Goal: Navigation & Orientation: Find specific page/section

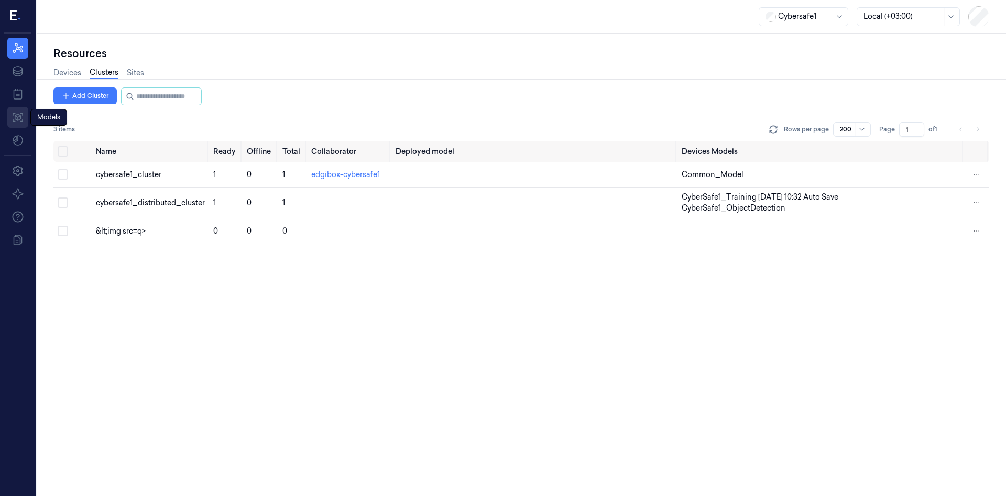
click at [15, 116] on icon at bounding box center [18, 117] width 10 height 9
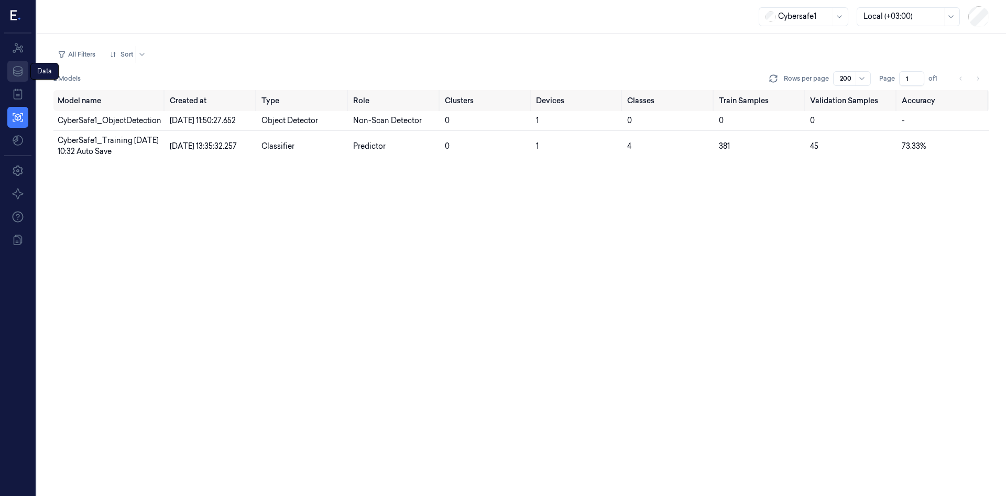
click at [16, 72] on icon at bounding box center [18, 71] width 13 height 13
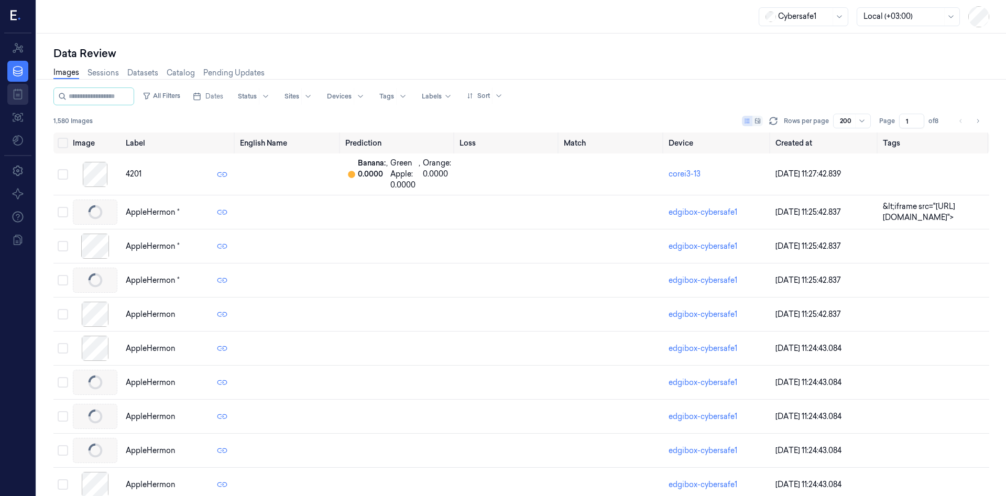
click at [18, 95] on icon at bounding box center [18, 94] width 13 height 13
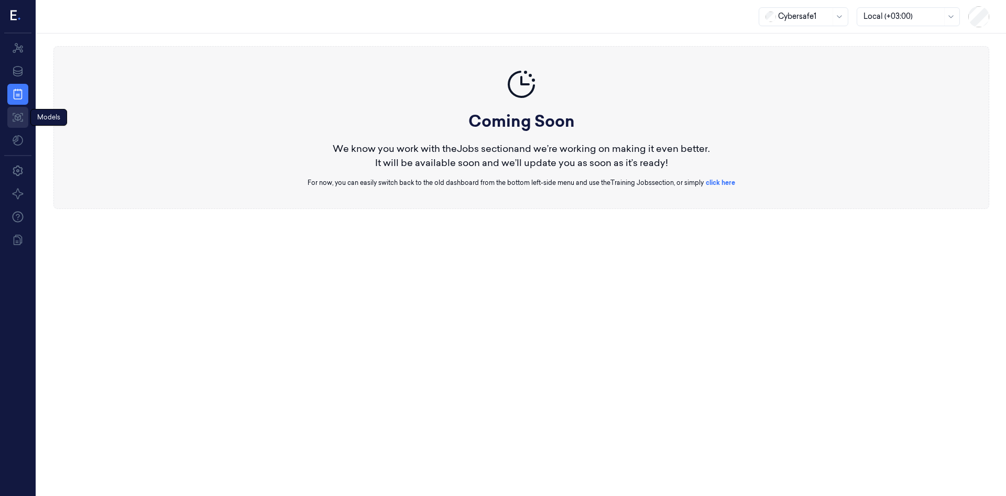
click at [16, 122] on icon at bounding box center [18, 117] width 13 height 13
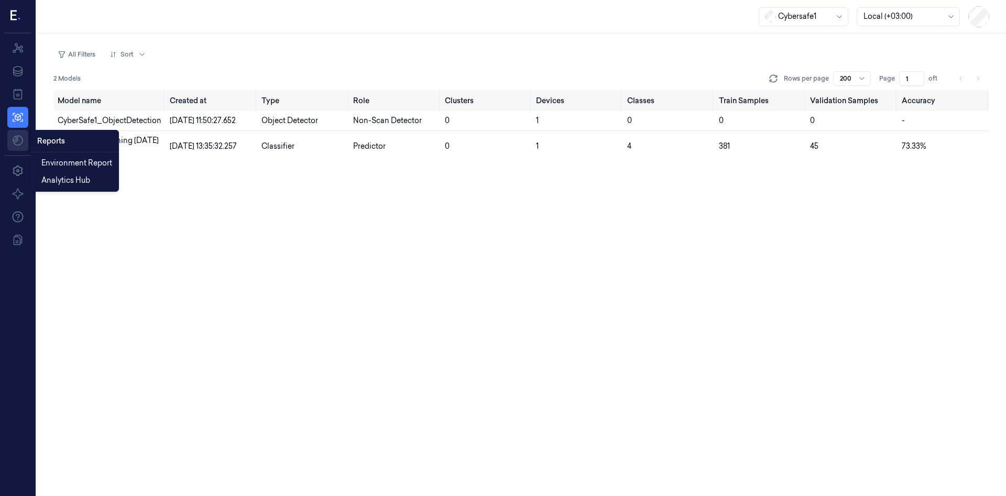
click at [22, 140] on html "Resources Data Jobs Models Reports Reports Settings About Support Documentation…" at bounding box center [503, 248] width 1006 height 496
click at [19, 140] on html "Resources Data Jobs Models Settings About Support Documentation Cybersafe1 Loca…" at bounding box center [503, 248] width 1006 height 496
click at [65, 164] on span "Environment Report" at bounding box center [76, 163] width 71 height 11
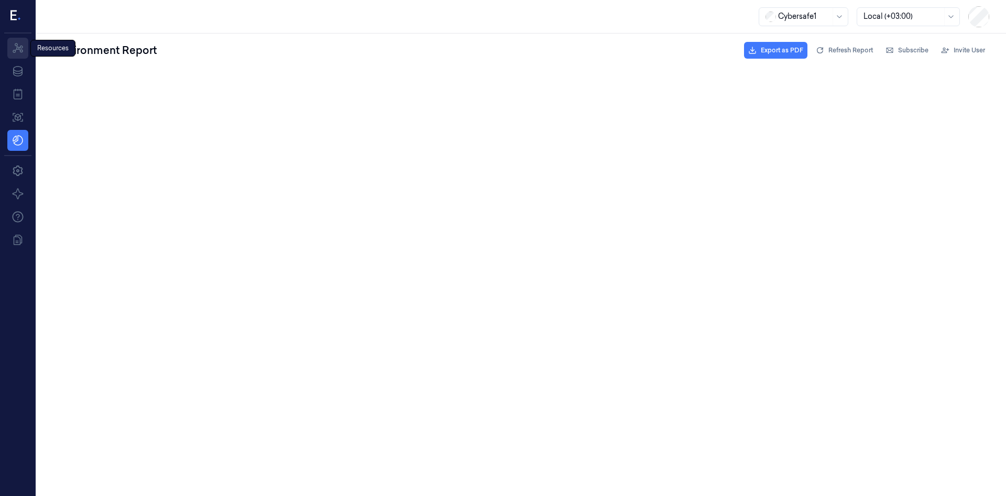
click at [18, 48] on icon at bounding box center [18, 48] width 13 height 13
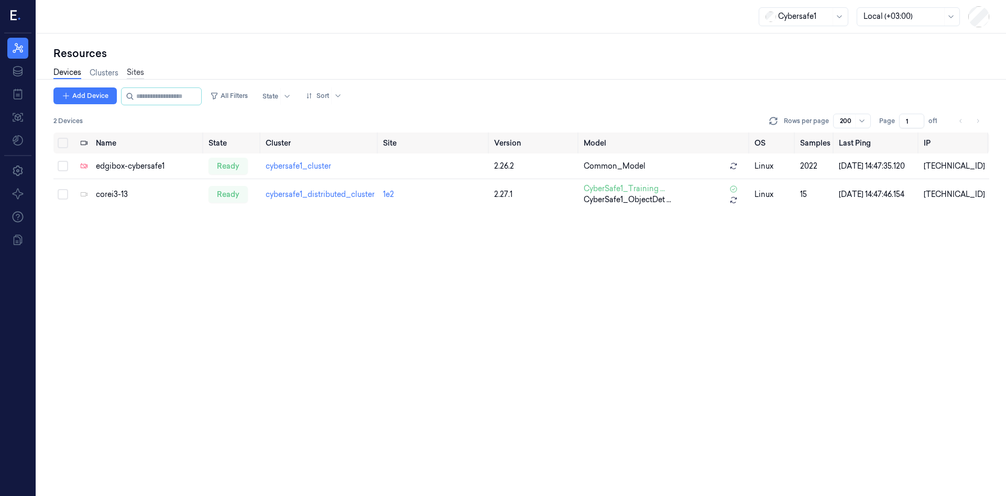
click at [138, 71] on link "Sites" at bounding box center [135, 73] width 17 height 12
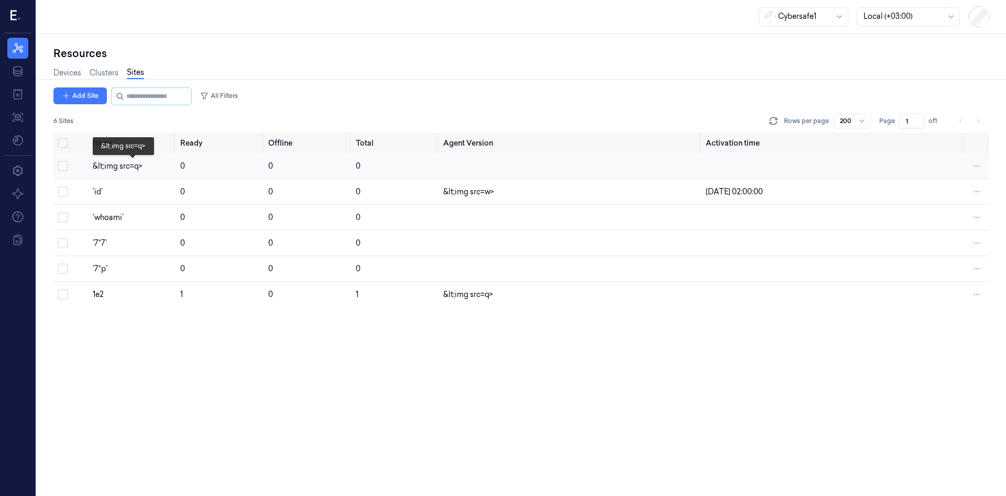
click at [115, 161] on div "&lt;img src=q>" at bounding box center [132, 166] width 79 height 11
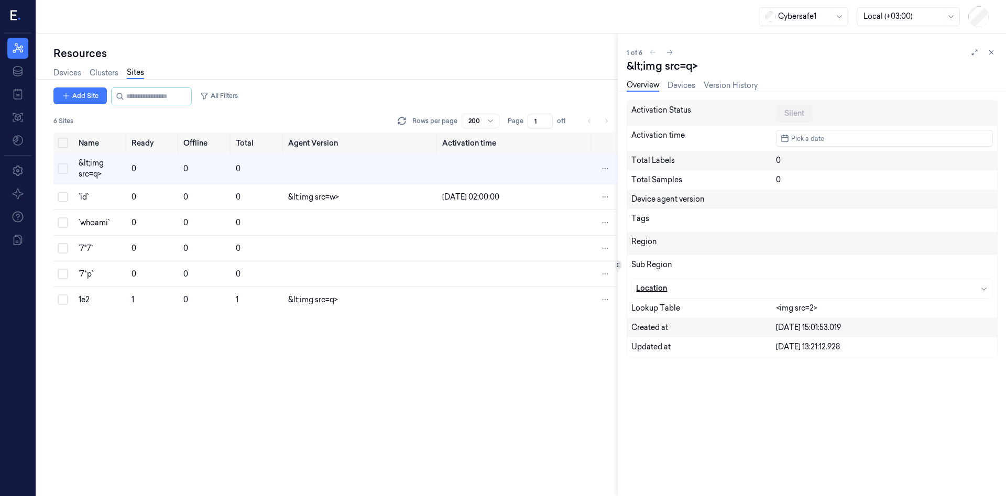
click at [870, 294] on div "Location" at bounding box center [812, 288] width 360 height 19
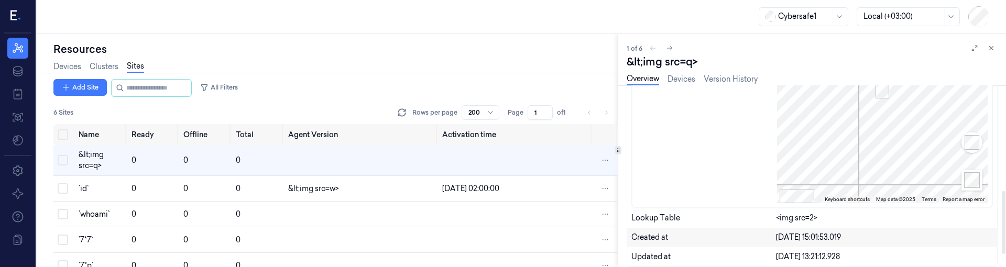
scroll to position [283, 0]
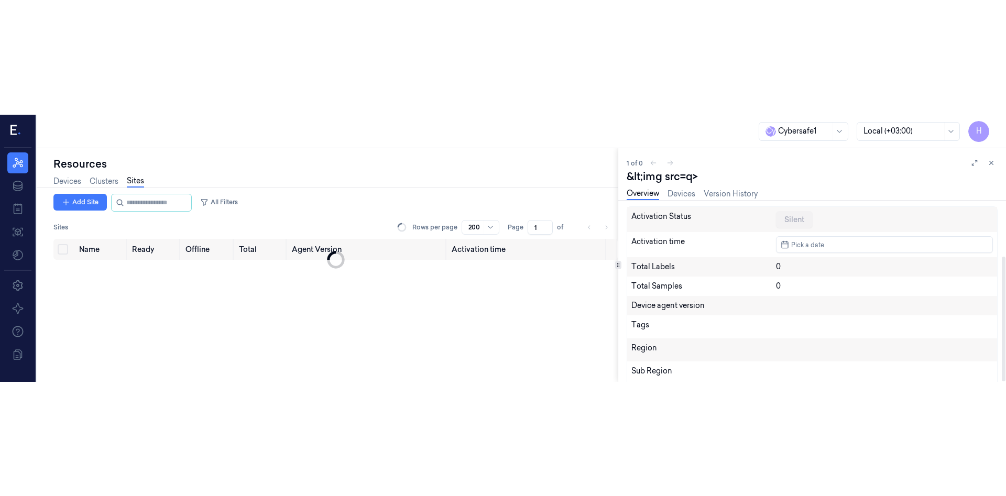
scroll to position [82, 0]
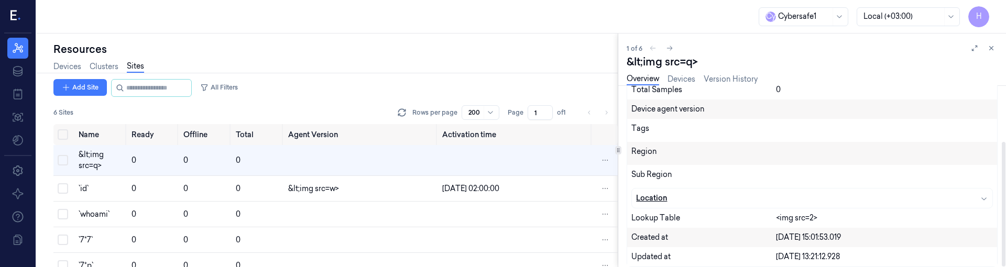
click at [980, 199] on icon "button" at bounding box center [984, 198] width 8 height 8
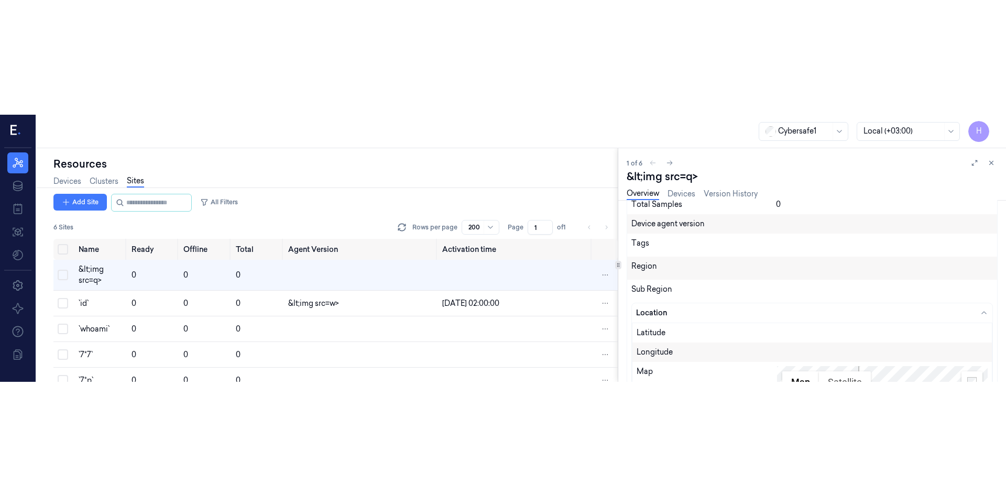
scroll to position [84, 0]
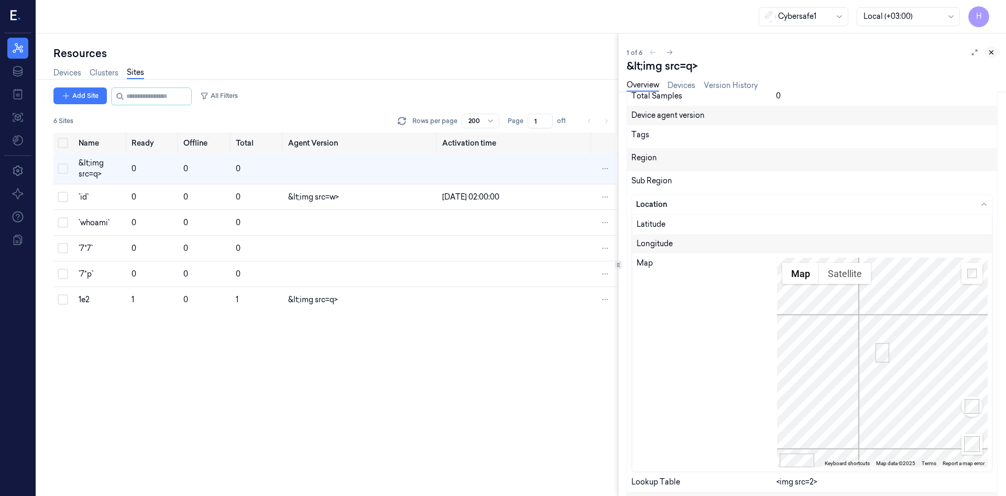
click at [990, 52] on icon at bounding box center [990, 52] width 7 height 7
